Goal: Find contact information: Obtain details needed to contact an individual or organization

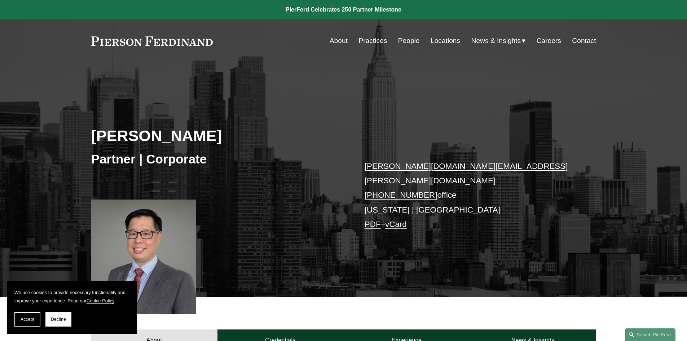
click at [588, 40] on link "Contact" at bounding box center [584, 41] width 24 height 14
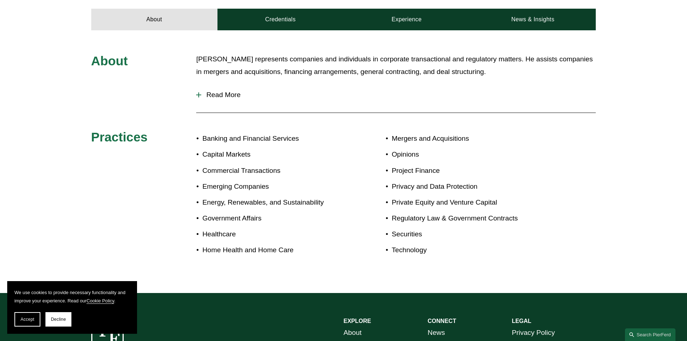
scroll to position [431, 0]
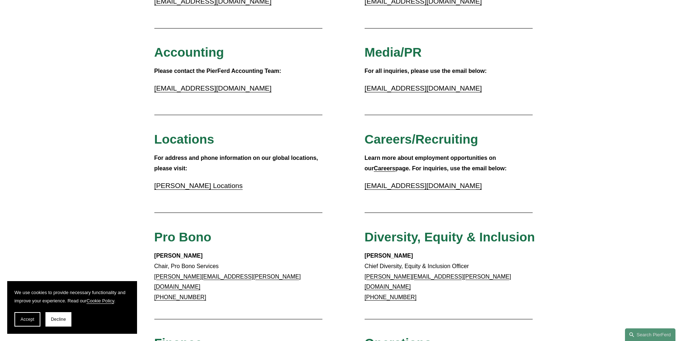
scroll to position [180, 0]
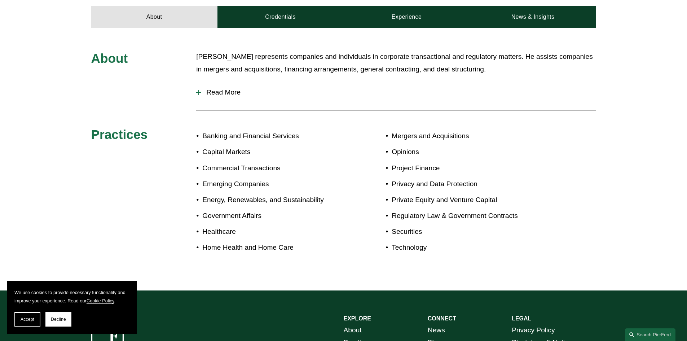
scroll to position [431, 0]
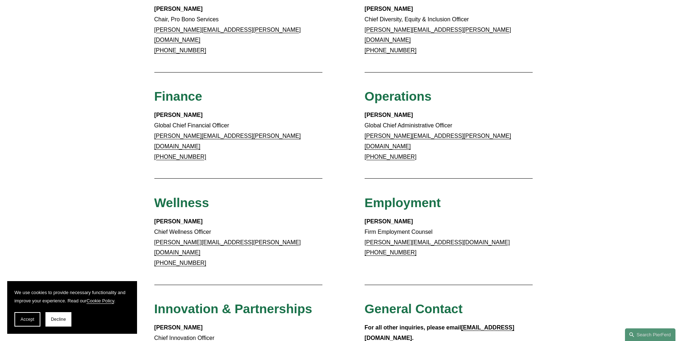
scroll to position [613, 0]
